Goal: Task Accomplishment & Management: Manage account settings

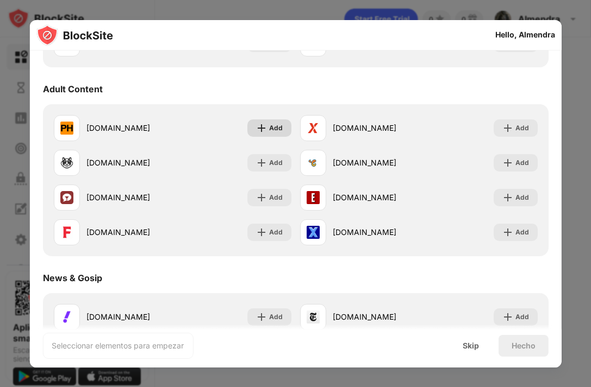
scroll to position [462, 0]
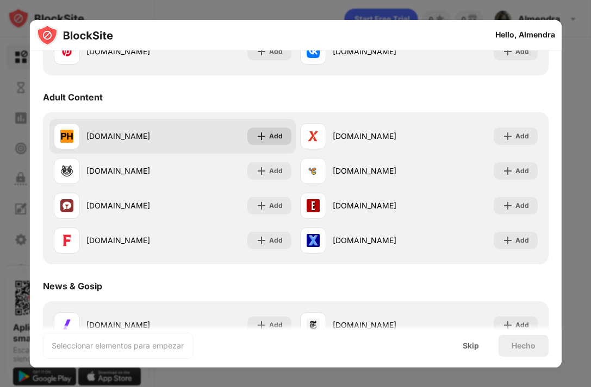
click at [260, 130] on div "Add" at bounding box center [269, 136] width 44 height 17
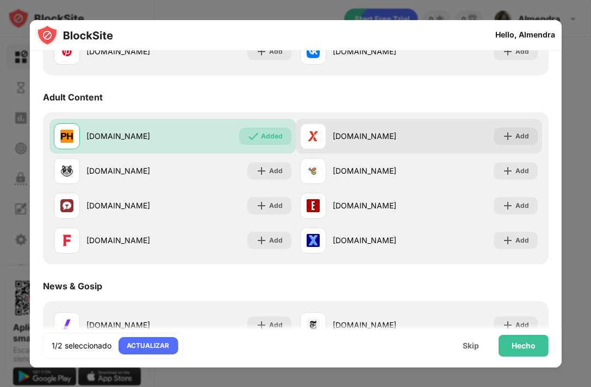
click at [354, 137] on div "[DOMAIN_NAME]" at bounding box center [375, 135] width 86 height 11
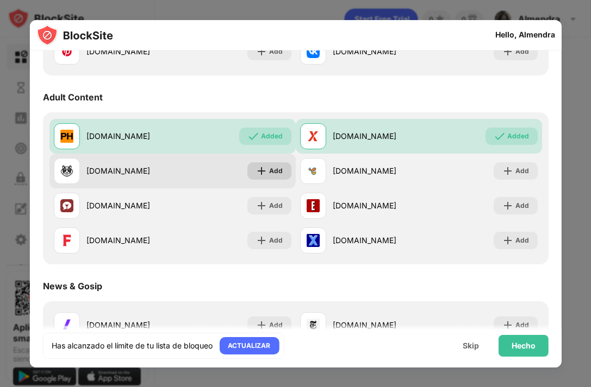
click at [278, 171] on div "Add" at bounding box center [269, 170] width 44 height 17
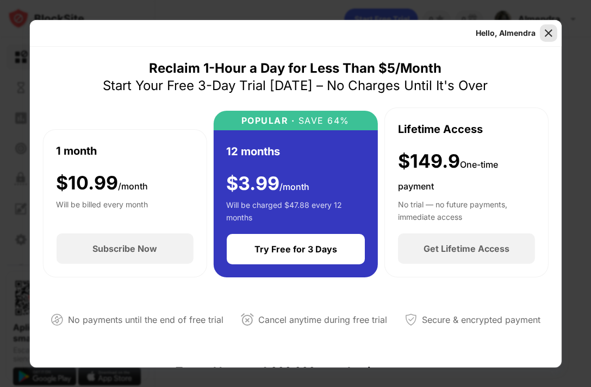
click at [552, 30] on img at bounding box center [548, 33] width 11 height 11
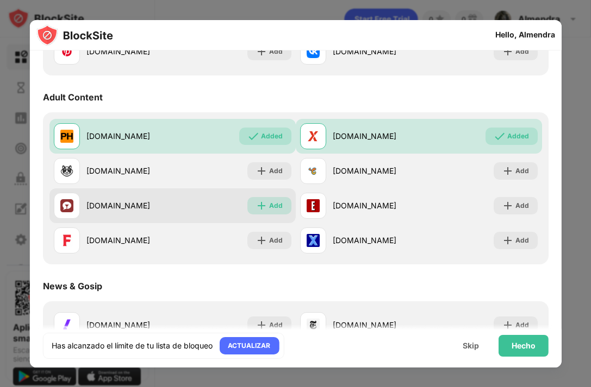
click at [274, 209] on div "Add" at bounding box center [275, 205] width 14 height 11
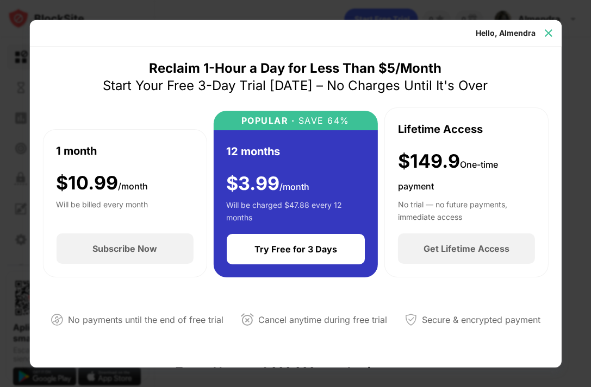
click at [543, 35] on img at bounding box center [548, 33] width 11 height 11
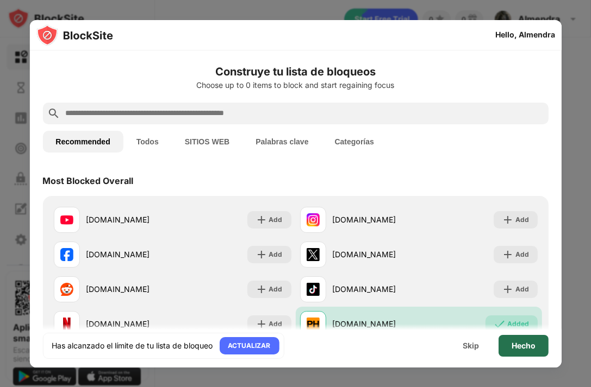
click at [507, 345] on div "Hecho" at bounding box center [523, 346] width 50 height 22
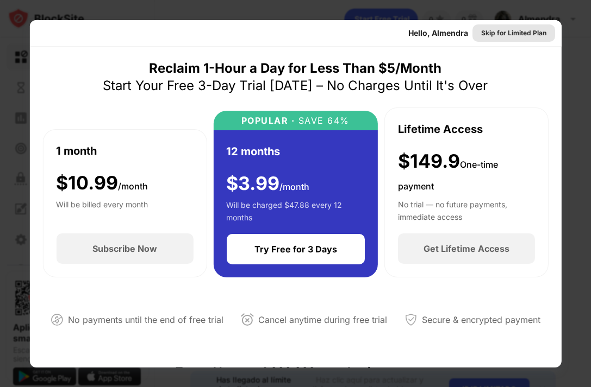
click at [517, 33] on div "Skip for Limited Plan" at bounding box center [513, 33] width 65 height 11
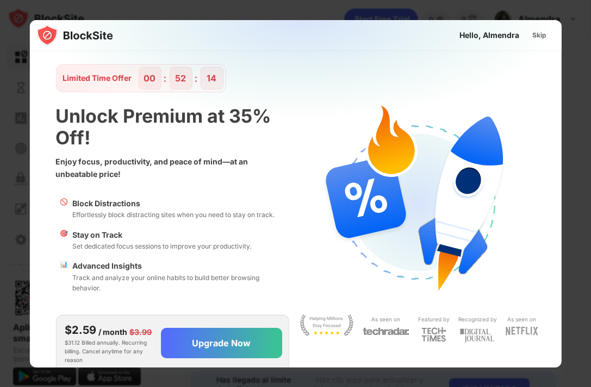
click at [532, 33] on div "Skip" at bounding box center [539, 35] width 14 height 11
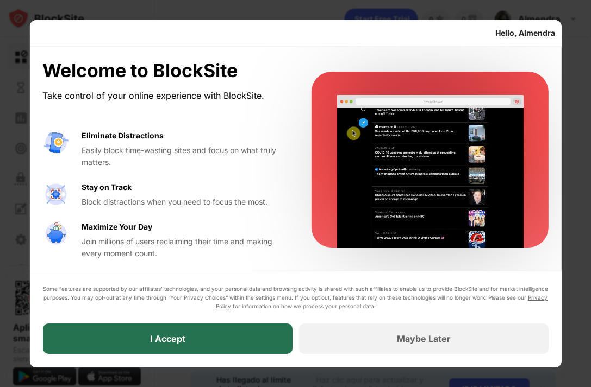
click at [243, 342] on div "I Accept" at bounding box center [166, 339] width 249 height 30
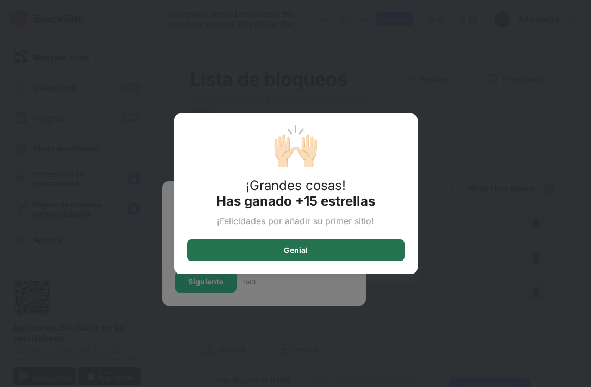
click at [371, 249] on div "Genial" at bounding box center [295, 251] width 217 height 22
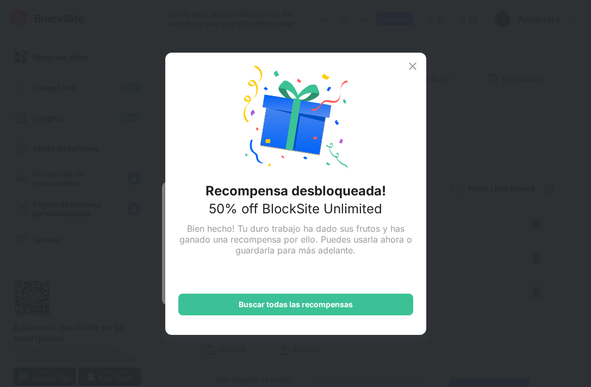
click at [412, 71] on img at bounding box center [412, 66] width 13 height 13
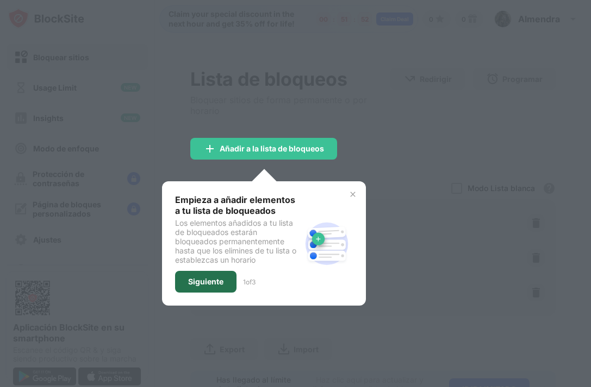
click at [199, 280] on div "Siguiente" at bounding box center [205, 282] width 35 height 9
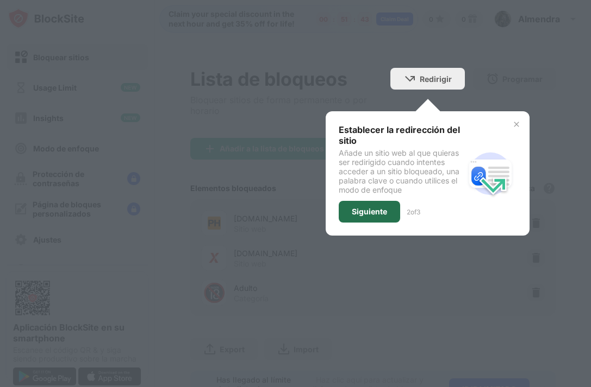
click at [374, 211] on div "Siguiente" at bounding box center [369, 212] width 35 height 9
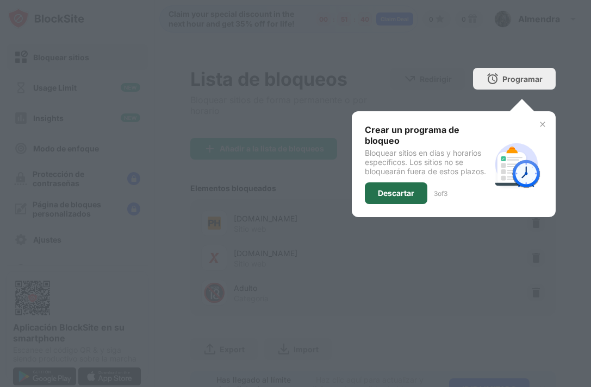
click at [401, 196] on div "Descartar" at bounding box center [396, 193] width 36 height 9
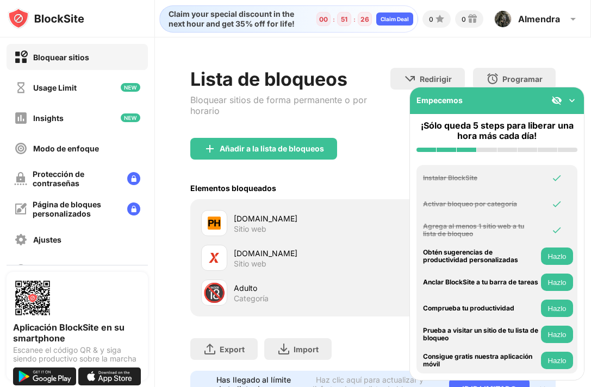
click at [573, 106] on div "Empecemos" at bounding box center [497, 100] width 174 height 27
click at [574, 102] on img at bounding box center [571, 100] width 11 height 11
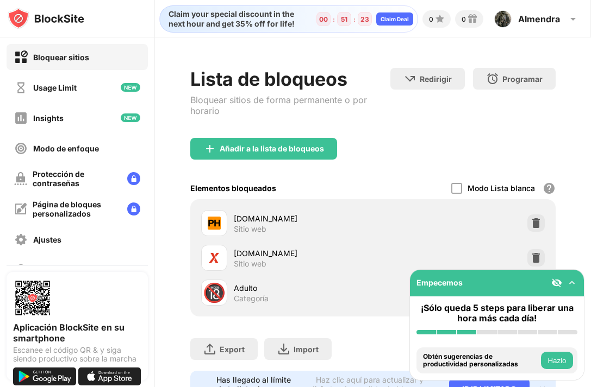
click at [559, 283] on img at bounding box center [556, 283] width 11 height 11
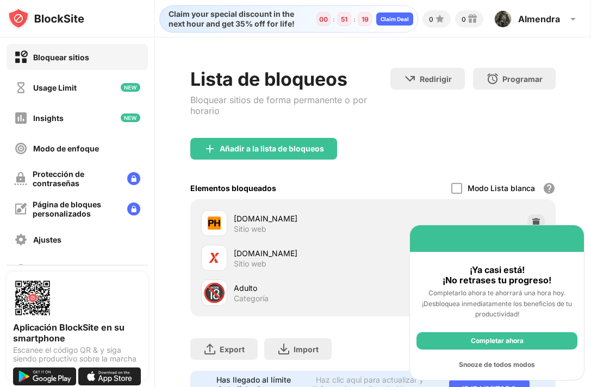
click at [488, 368] on div "Snooze de todos modos" at bounding box center [496, 364] width 161 height 17
